Goal: Transaction & Acquisition: Purchase product/service

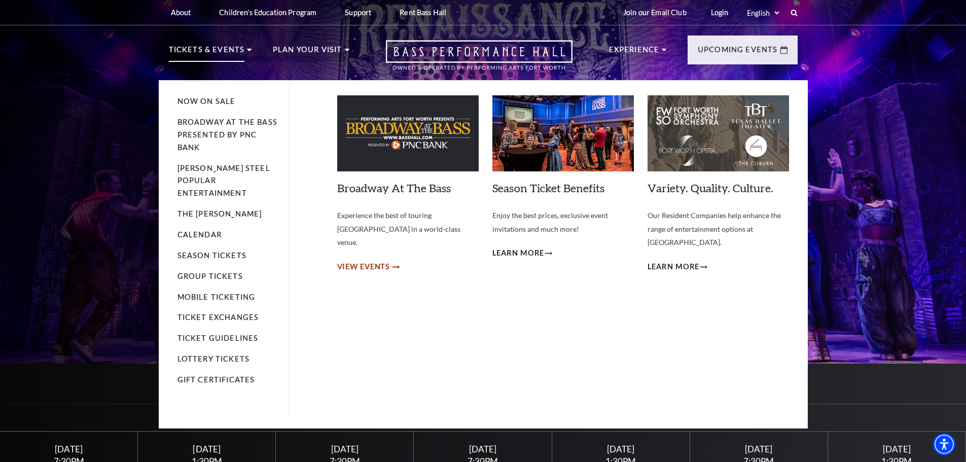
click at [382, 261] on span "View Events" at bounding box center [363, 267] width 53 height 13
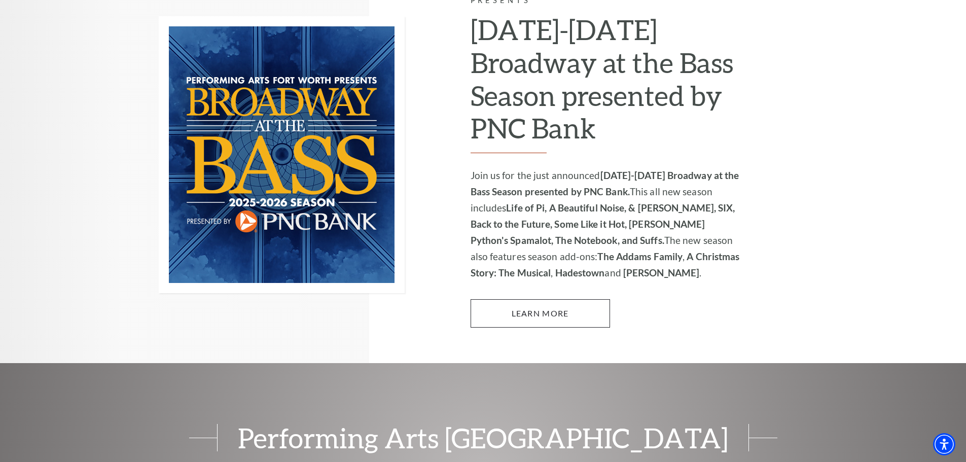
scroll to position [735, 0]
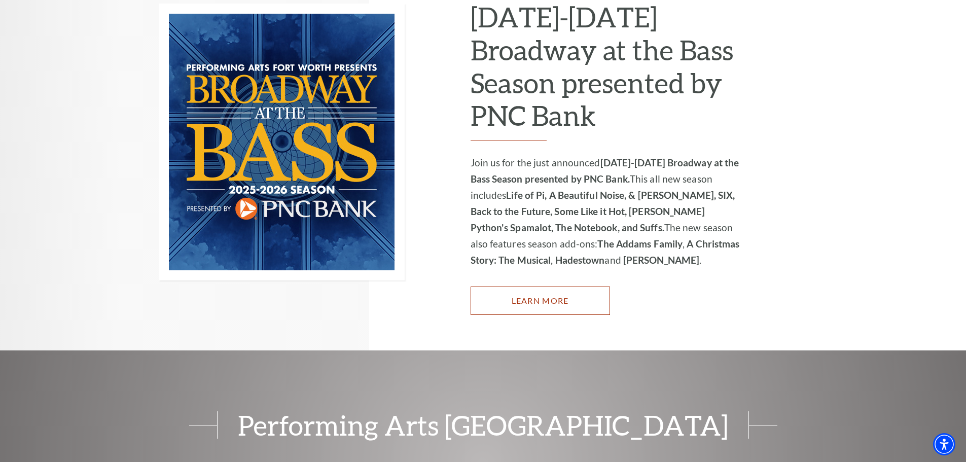
click at [523, 287] on link "Learn More" at bounding box center [540, 301] width 139 height 28
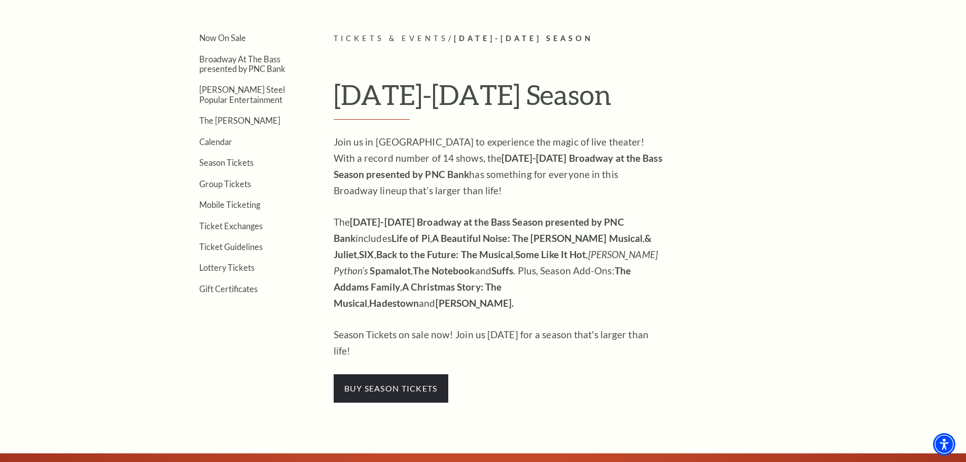
scroll to position [368, 0]
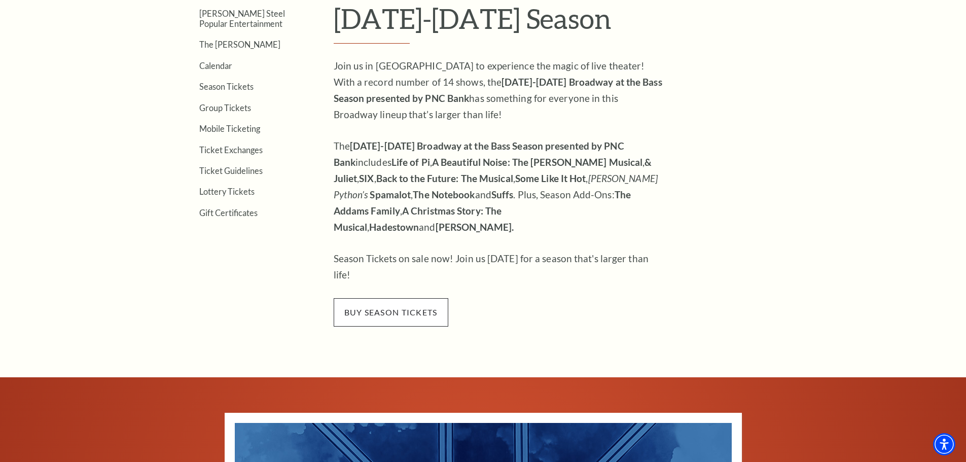
click at [412, 298] on span "buy season tickets" at bounding box center [391, 312] width 115 height 28
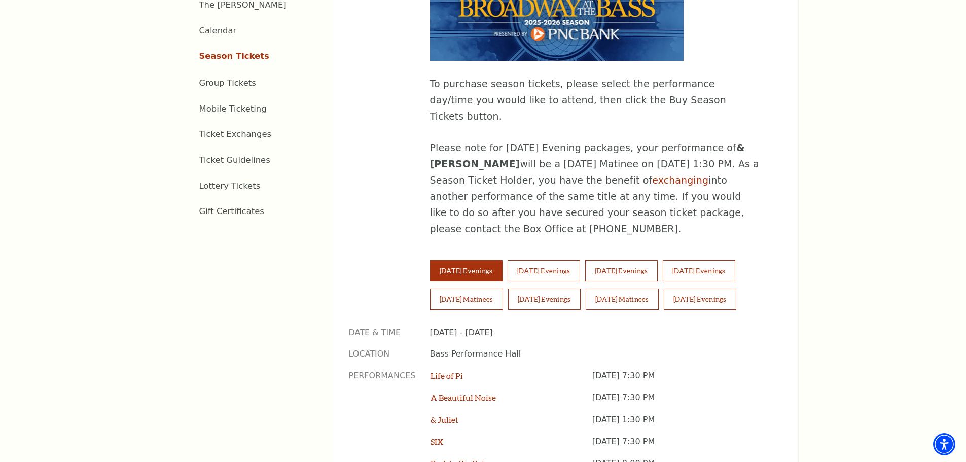
scroll to position [609, 0]
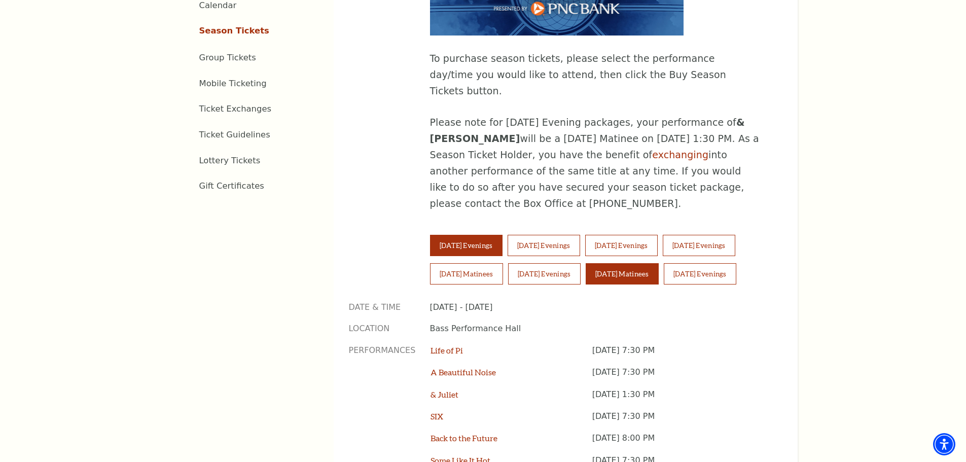
click at [628, 263] on button "[DATE] Matinees" at bounding box center [622, 273] width 73 height 21
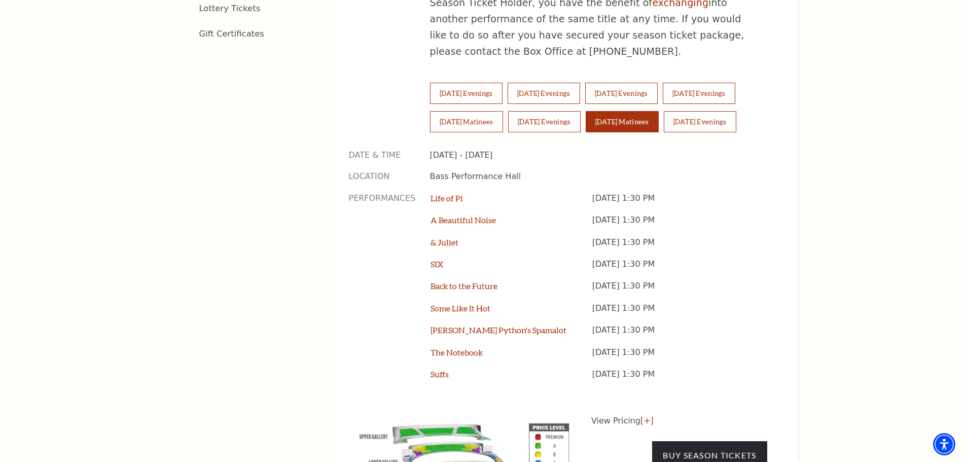
scroll to position [748, 0]
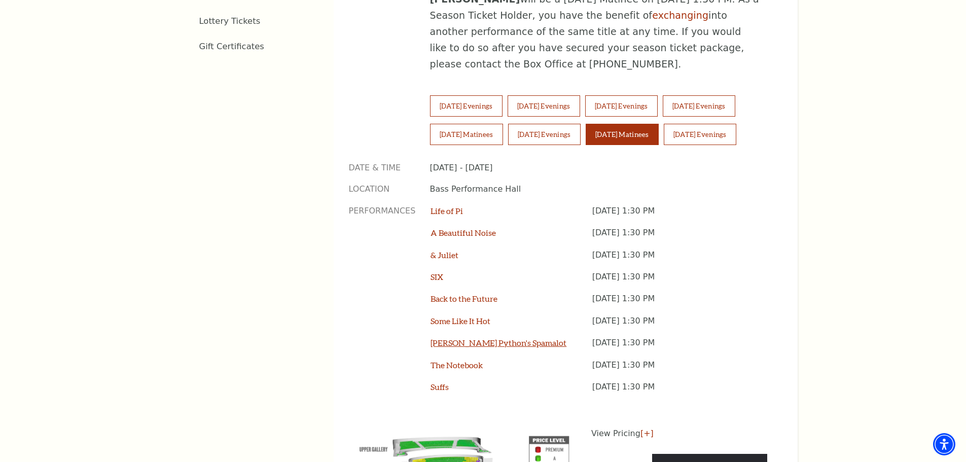
click at [499, 338] on link "[PERSON_NAME] Python's Spamalot" at bounding box center [499, 343] width 136 height 10
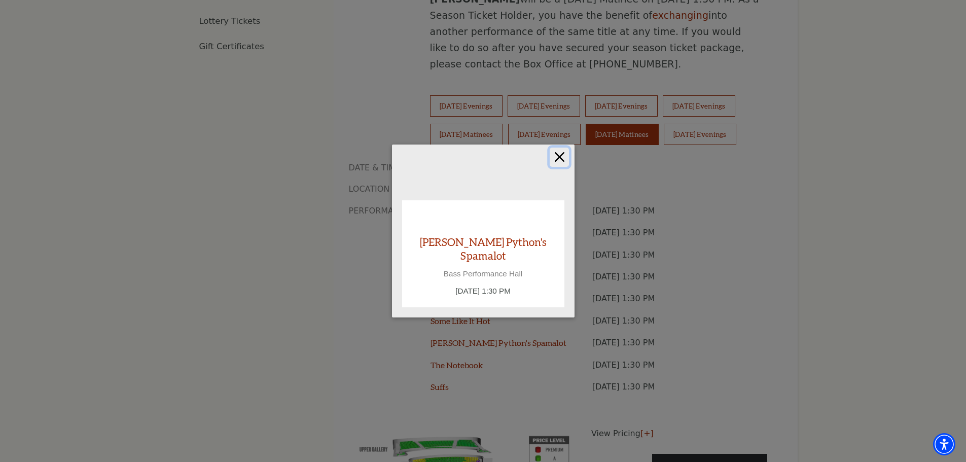
click at [566, 161] on button "Close" at bounding box center [559, 157] width 19 height 19
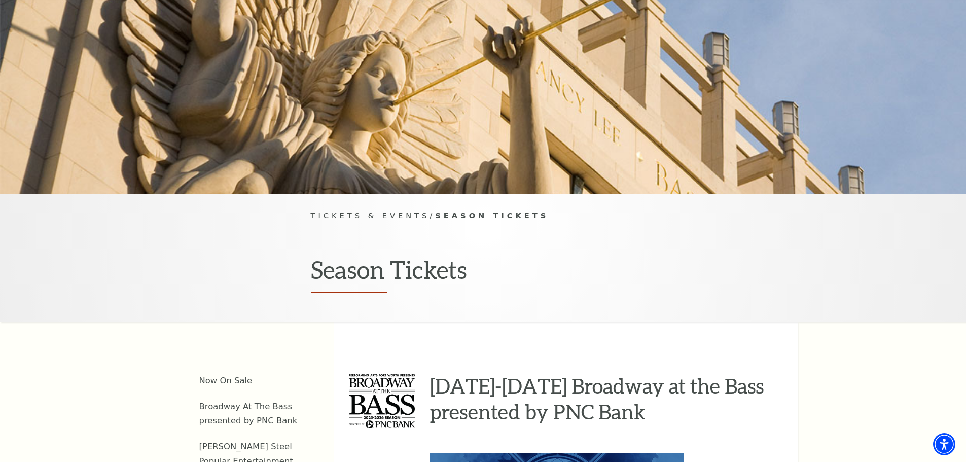
scroll to position [0, 0]
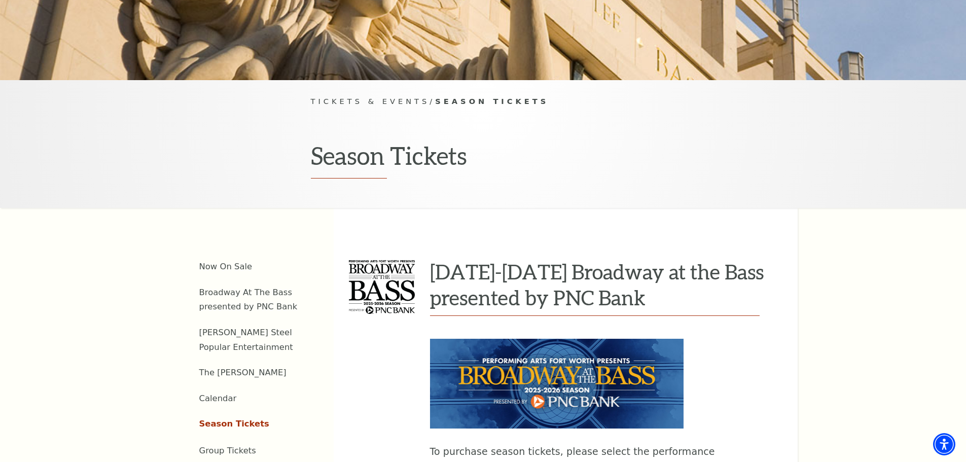
drag, startPoint x: 828, startPoint y: 331, endPoint x: 831, endPoint y: 336, distance: 5.5
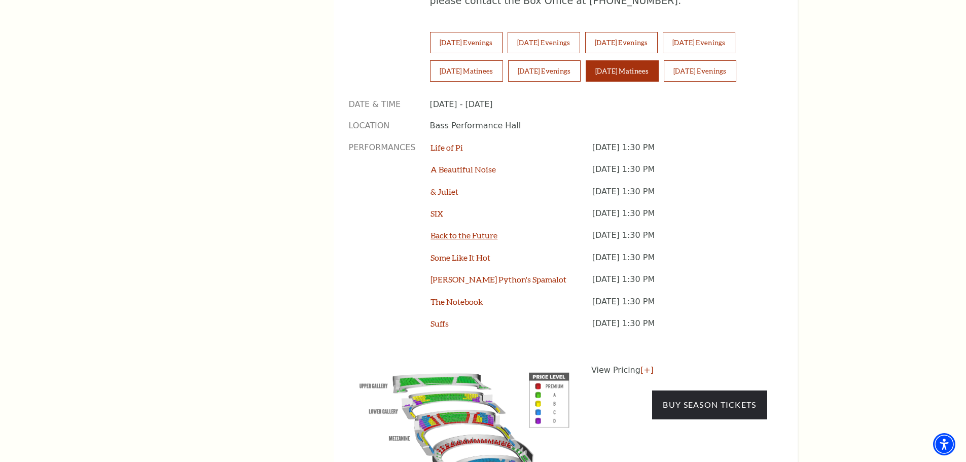
scroll to position [824, 0]
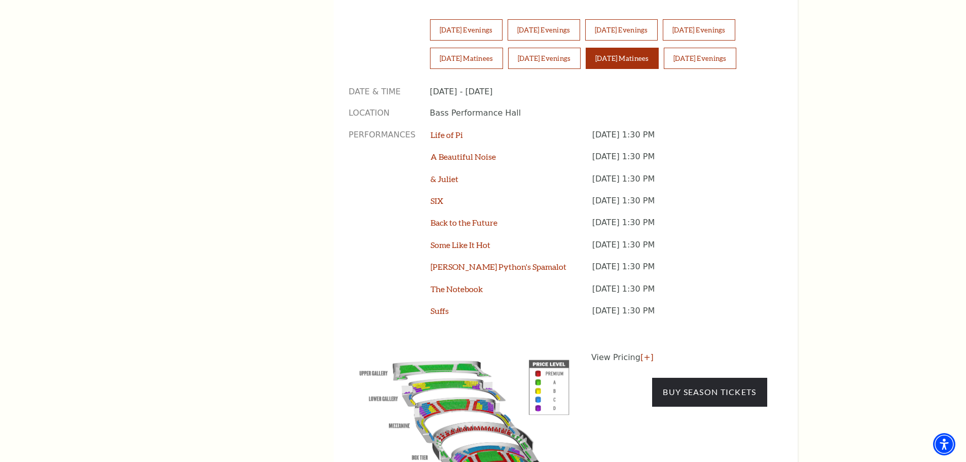
click at [449, 305] on div "Suffs" at bounding box center [511, 316] width 161 height 22
click at [443, 306] on link "Suffs" at bounding box center [440, 311] width 18 height 10
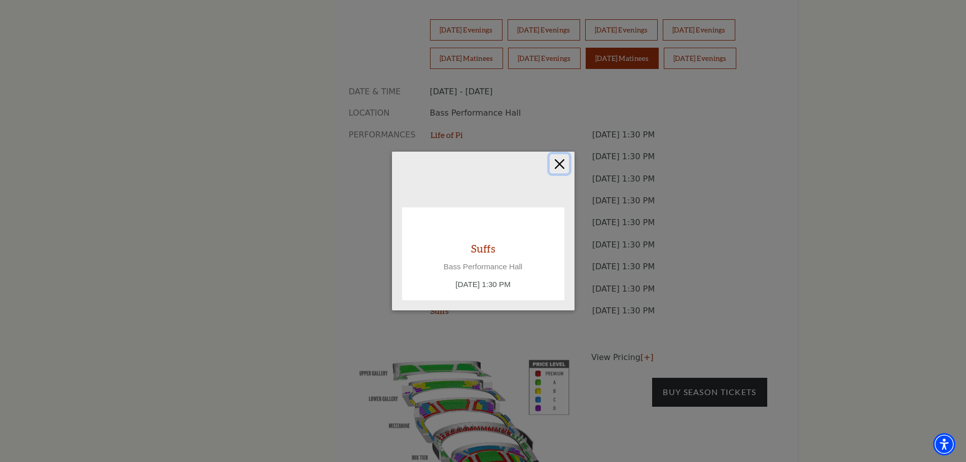
click at [565, 162] on button "Close" at bounding box center [559, 163] width 19 height 19
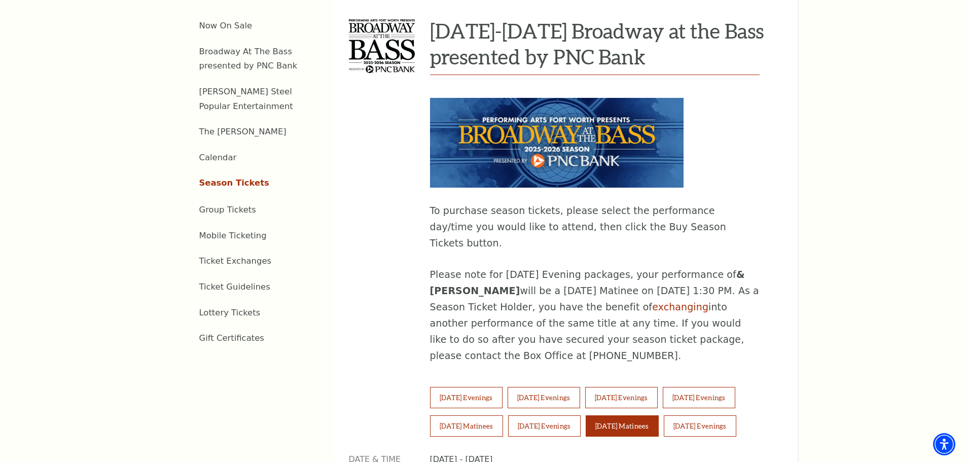
scroll to position [444, 0]
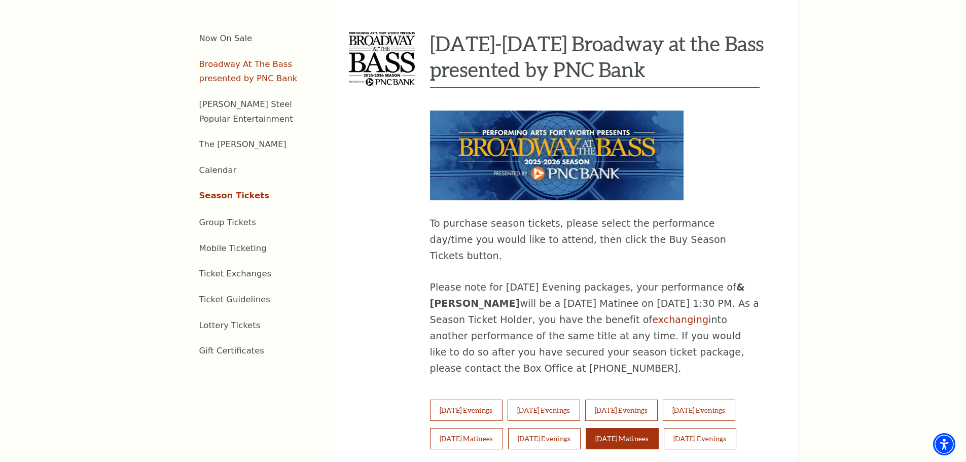
click at [244, 59] on link "Broadway At The Bass presented by PNC Bank" at bounding box center [248, 71] width 98 height 24
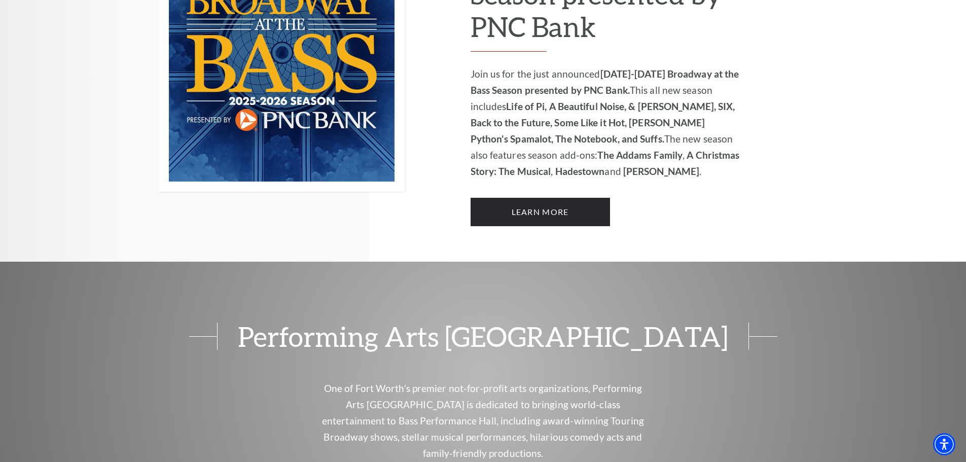
scroll to position [900, 0]
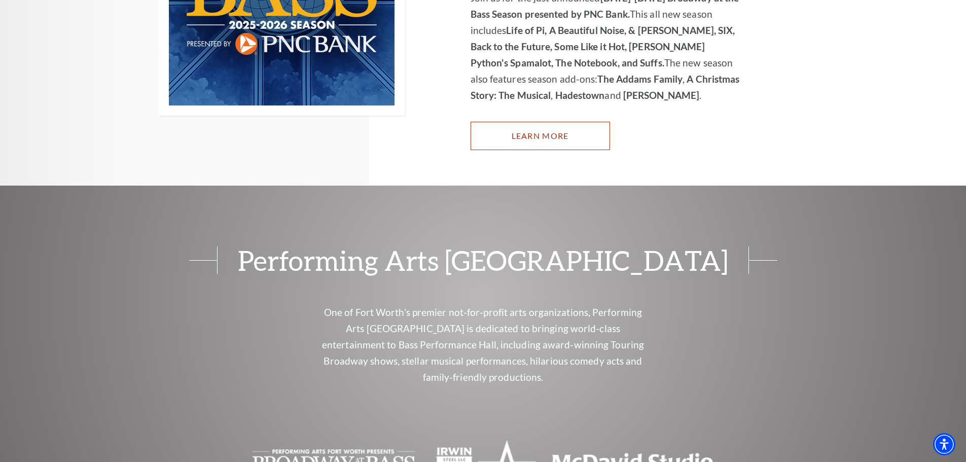
click at [529, 126] on link "Learn More" at bounding box center [540, 136] width 139 height 28
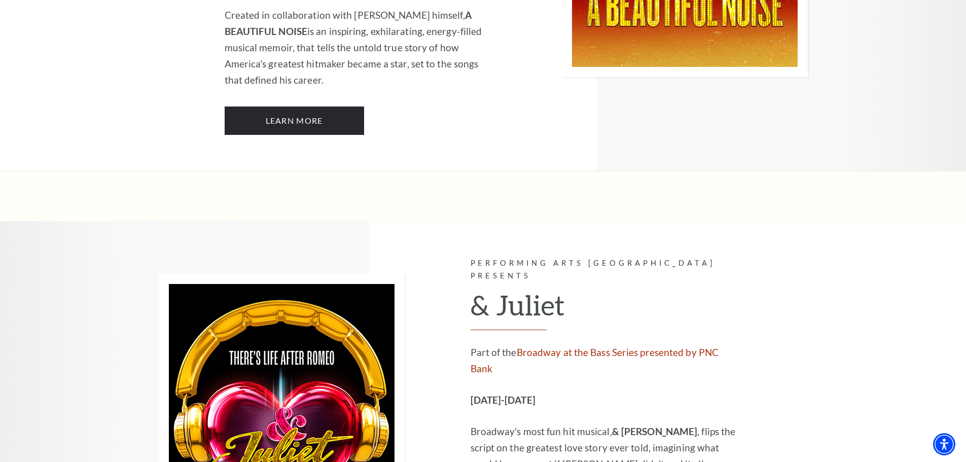
scroll to position [2852, 0]
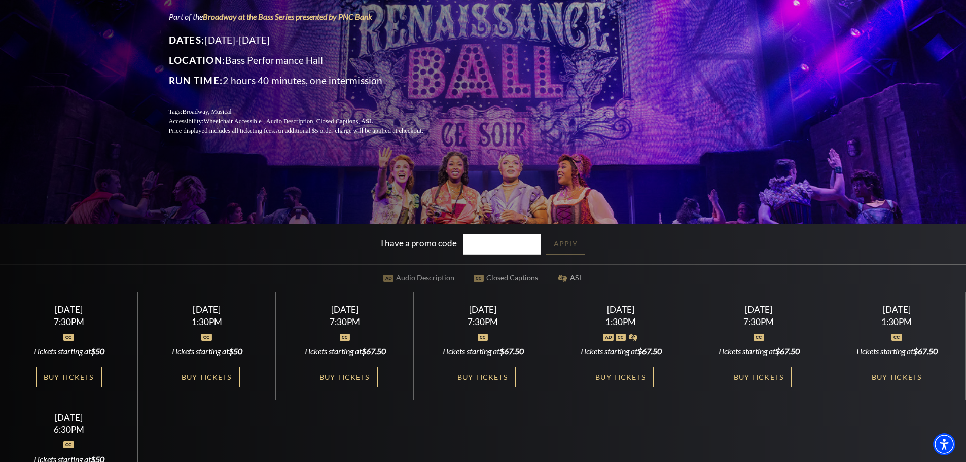
scroll to position [127, 0]
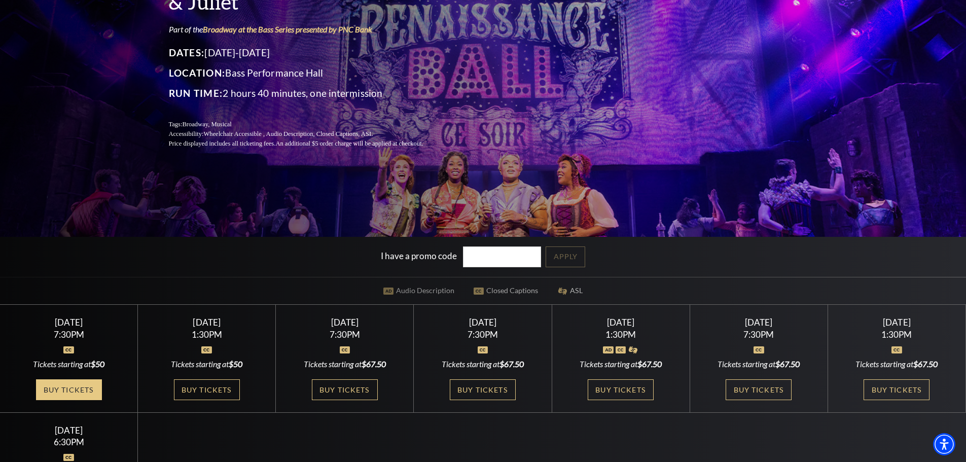
click at [65, 389] on link "Buy Tickets" at bounding box center [69, 389] width 66 height 21
click at [215, 390] on link "Buy Tickets" at bounding box center [207, 389] width 66 height 21
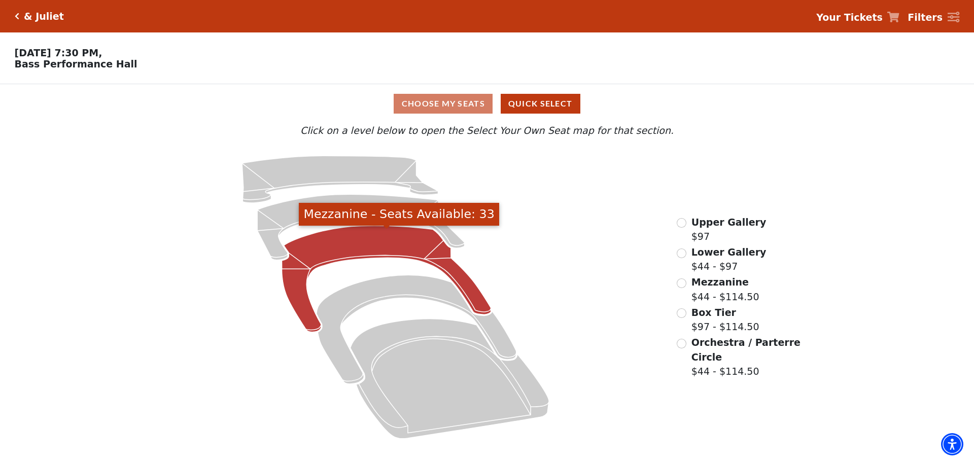
click at [340, 242] on icon "Mezzanine - Seats Available: 33" at bounding box center [386, 279] width 209 height 107
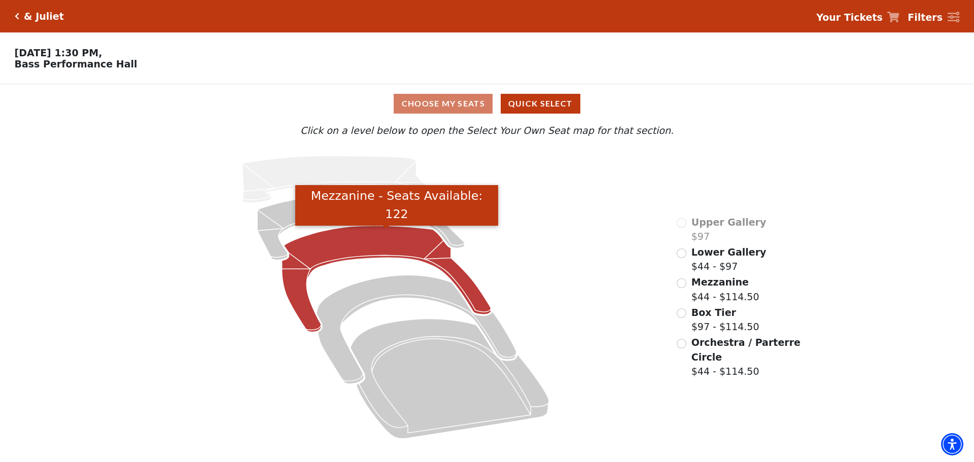
click at [346, 247] on icon "Mezzanine - Seats Available: 122" at bounding box center [386, 279] width 209 height 107
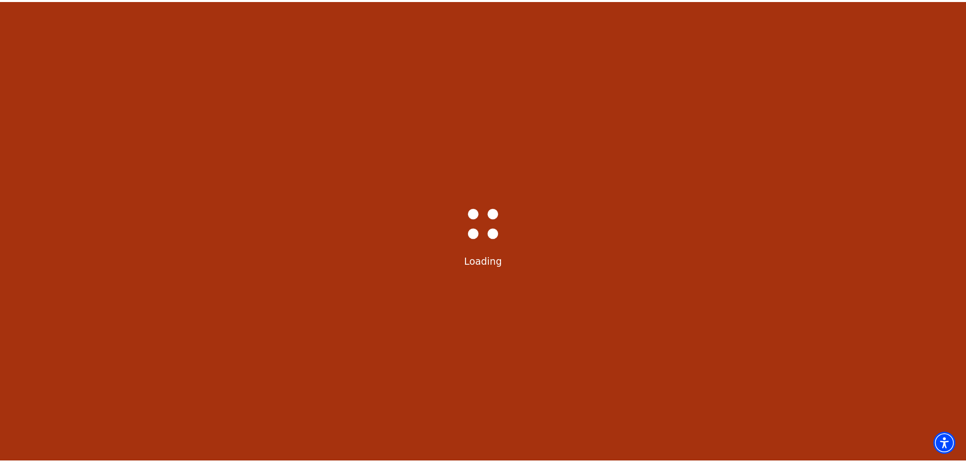
scroll to position [47, 0]
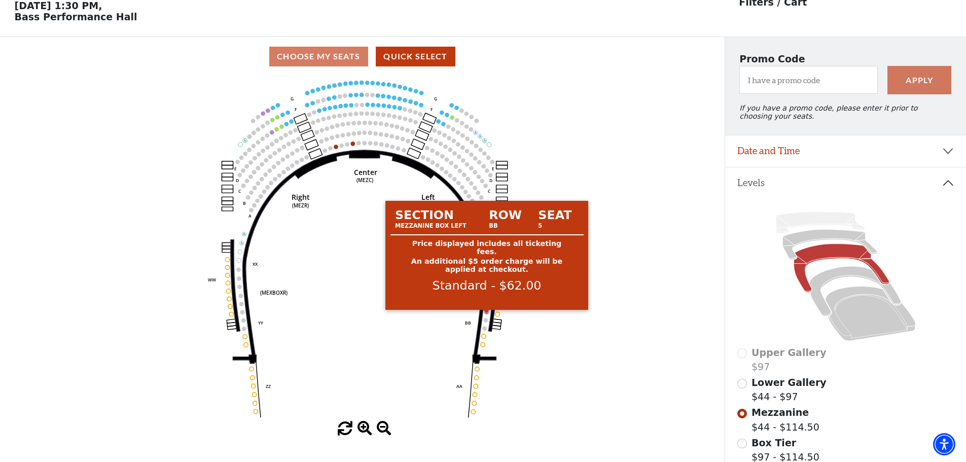
click at [486, 314] on circle at bounding box center [487, 312] width 4 height 4
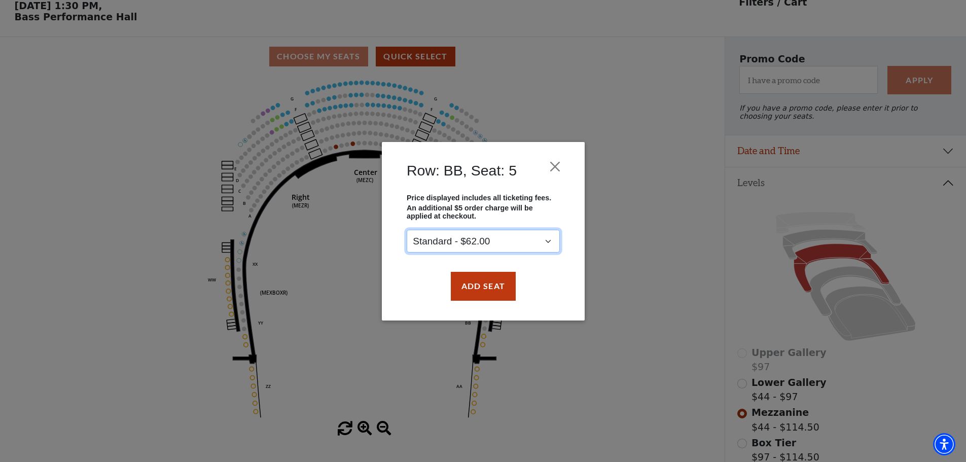
click at [524, 239] on select "Standard - $62.00" at bounding box center [483, 241] width 153 height 23
click at [407, 230] on select "Standard - $62.00" at bounding box center [483, 241] width 153 height 23
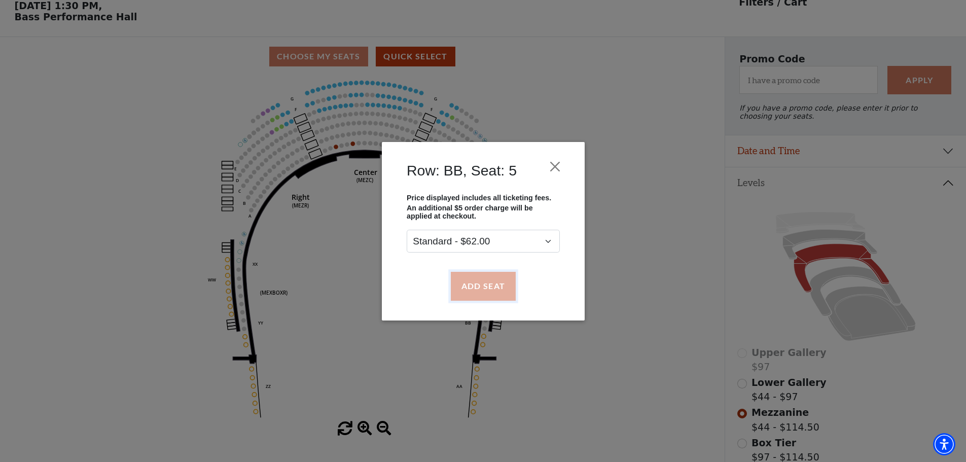
click at [488, 284] on button "Add Seat" at bounding box center [482, 286] width 65 height 28
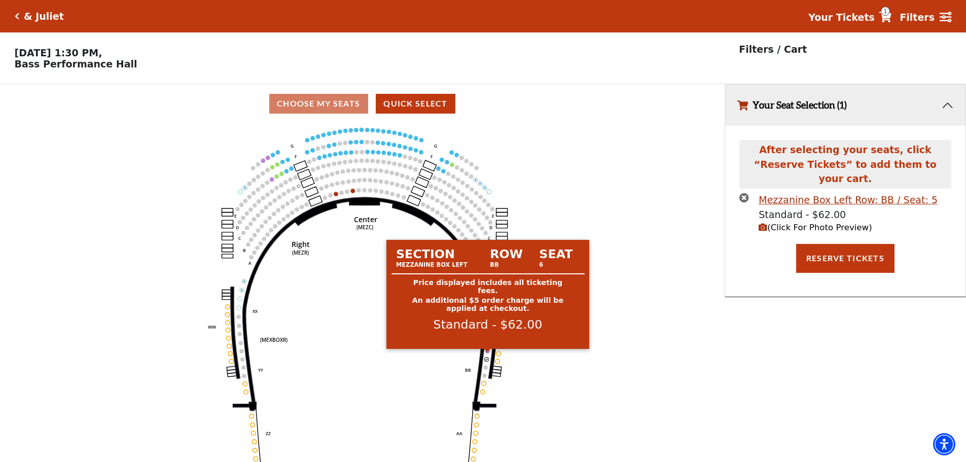
click at [488, 353] on circle at bounding box center [487, 351] width 4 height 4
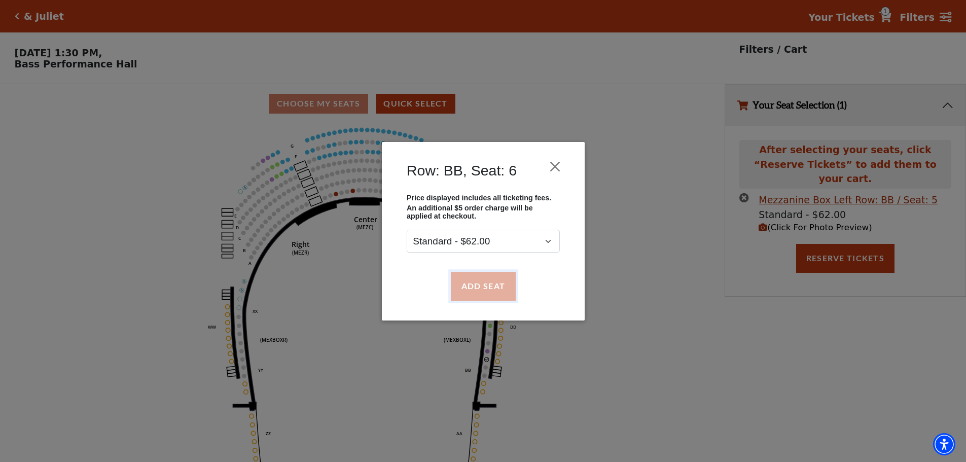
click at [494, 279] on button "Add Seat" at bounding box center [482, 286] width 65 height 28
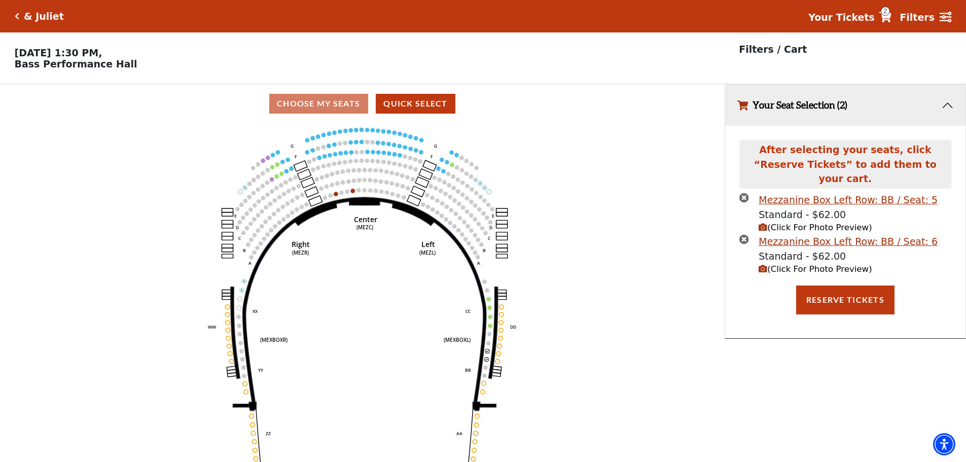
scroll to position [25, 0]
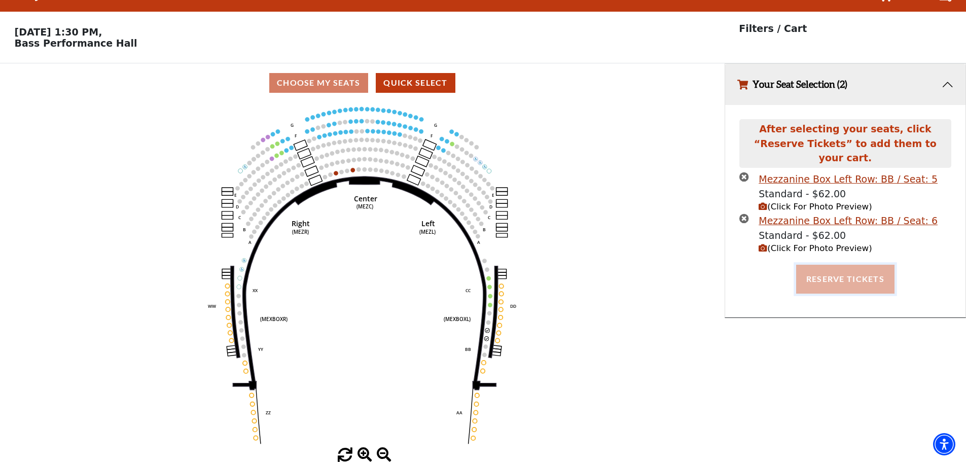
click at [847, 265] on button "Reserve Tickets" at bounding box center [845, 279] width 98 height 28
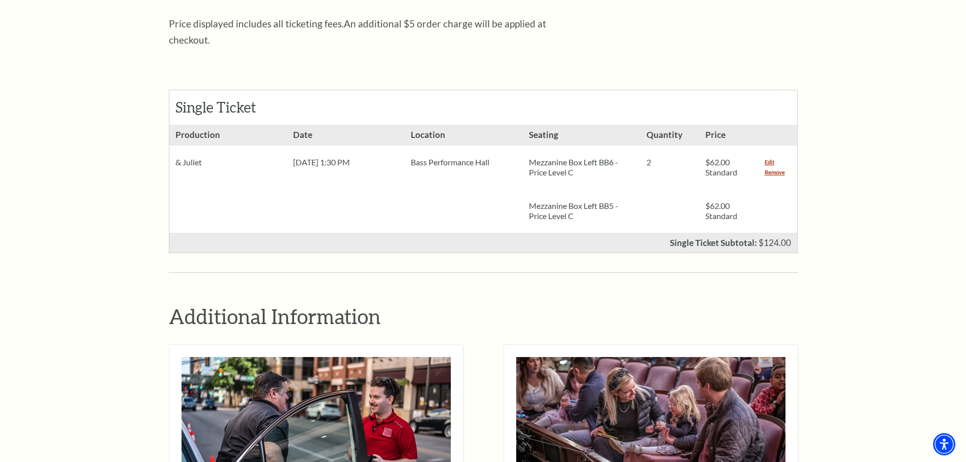
scroll to position [203, 0]
